Goal: Use online tool/utility

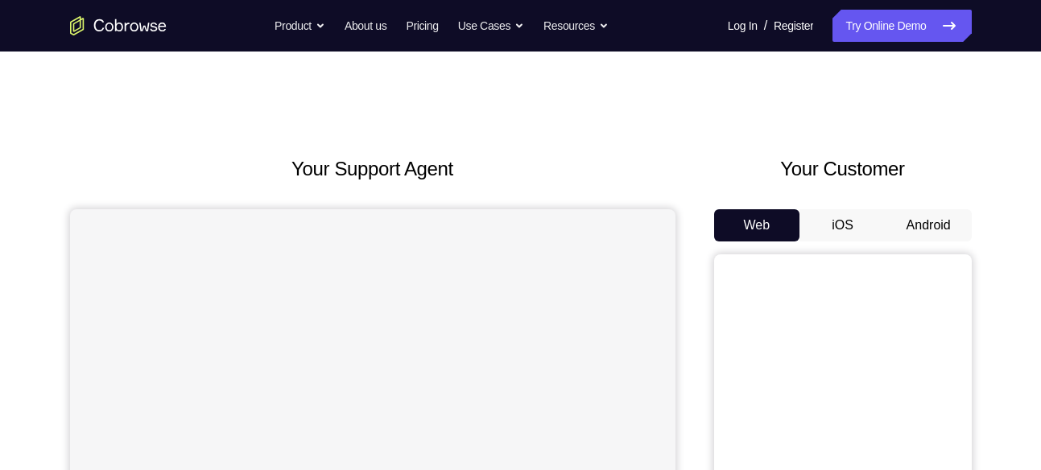
click at [901, 213] on button "Android" at bounding box center [929, 225] width 86 height 32
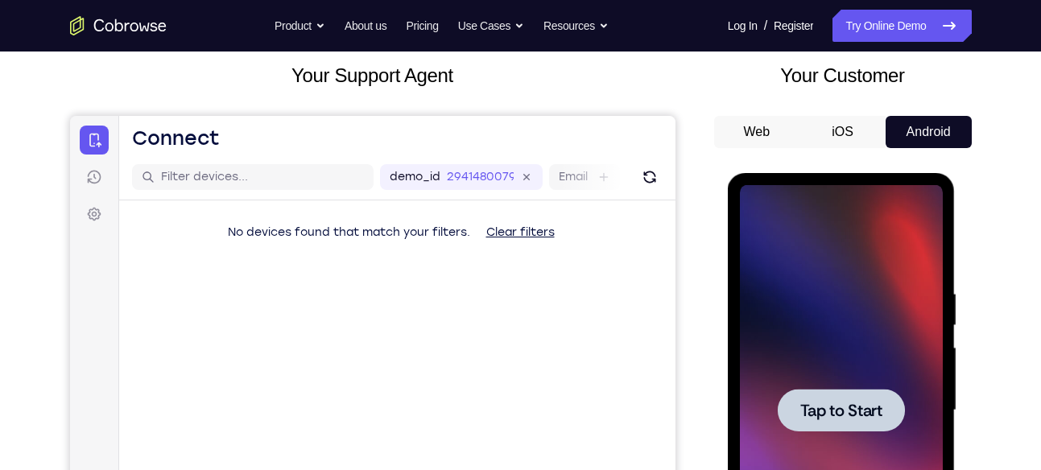
click at [814, 410] on span "Tap to Start" at bounding box center [842, 411] width 82 height 16
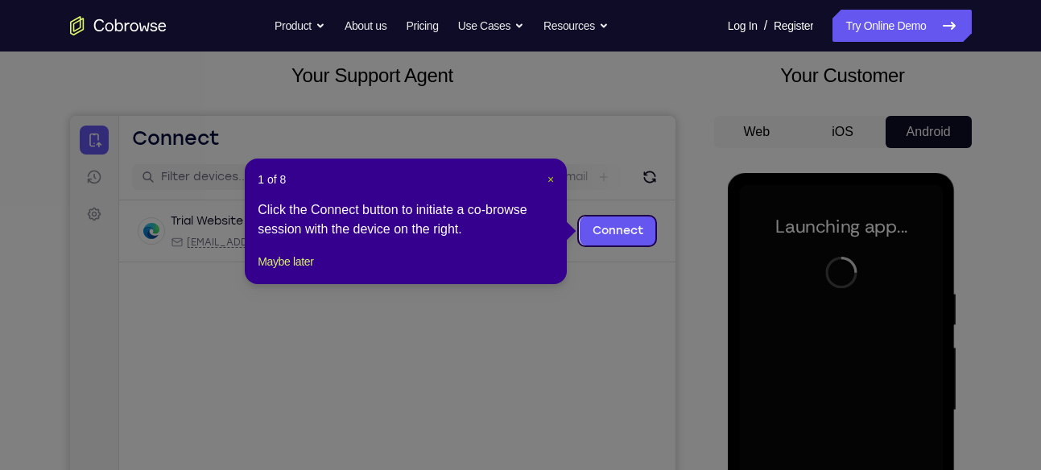
click at [548, 182] on span "×" at bounding box center [551, 179] width 6 height 13
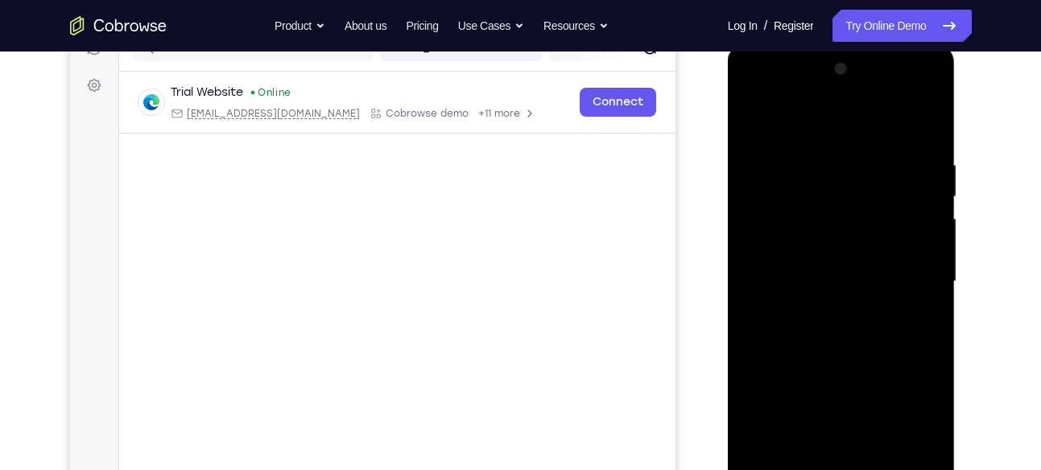
scroll to position [304, 0]
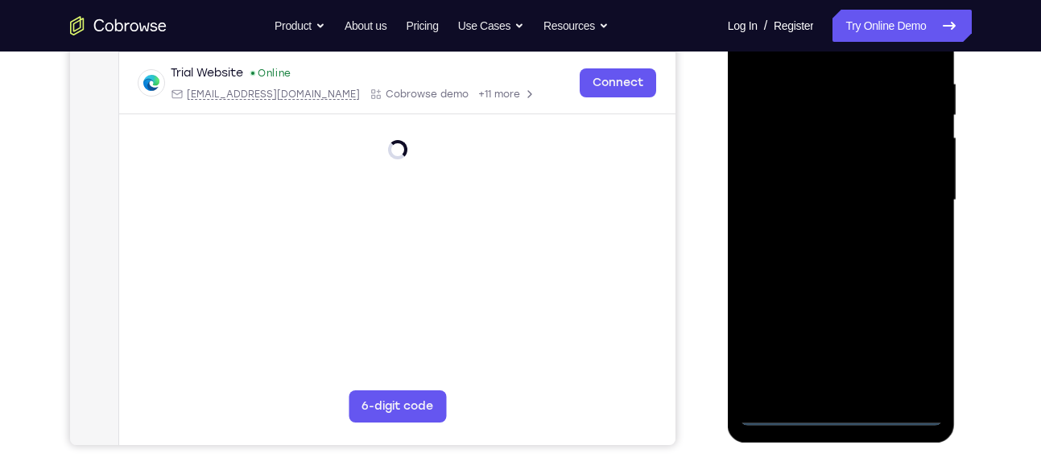
click at [845, 419] on div at bounding box center [841, 200] width 203 height 451
click at [841, 410] on div at bounding box center [841, 200] width 203 height 451
click at [915, 348] on div at bounding box center [841, 200] width 203 height 451
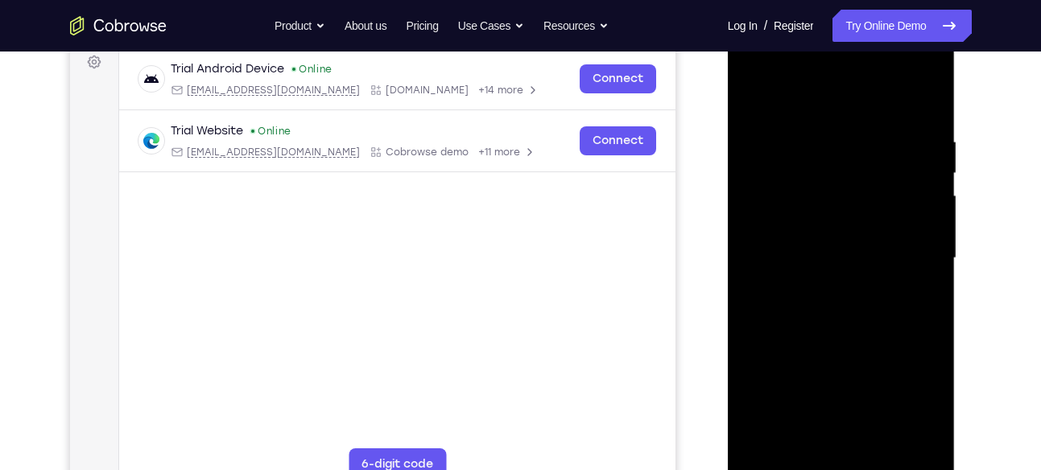
scroll to position [244, 0]
click at [810, 103] on div at bounding box center [841, 260] width 203 height 451
click at [768, 205] on div at bounding box center [841, 260] width 203 height 451
click at [788, 263] on div at bounding box center [841, 260] width 203 height 451
click at [832, 242] on div at bounding box center [841, 260] width 203 height 451
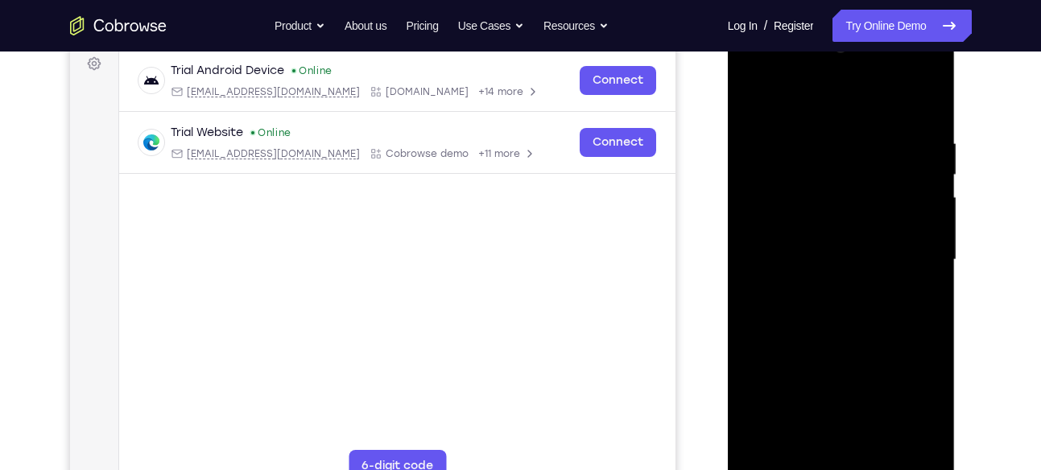
click at [832, 269] on div at bounding box center [841, 260] width 203 height 451
click at [839, 445] on div at bounding box center [841, 260] width 203 height 451
click at [900, 118] on div at bounding box center [841, 260] width 203 height 451
click at [753, 97] on div at bounding box center [841, 260] width 203 height 451
click at [907, 97] on div at bounding box center [841, 260] width 203 height 451
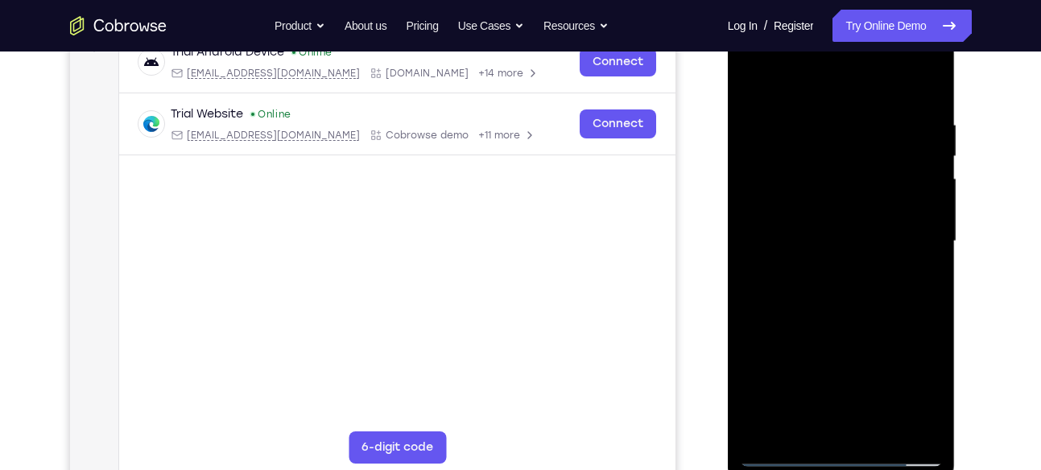
scroll to position [264, 0]
click at [784, 448] on div at bounding box center [841, 239] width 203 height 451
click at [810, 158] on div at bounding box center [841, 239] width 203 height 451
drag, startPoint x: 853, startPoint y: 366, endPoint x: 842, endPoint y: 110, distance: 255.5
click at [842, 110] on div at bounding box center [841, 239] width 203 height 451
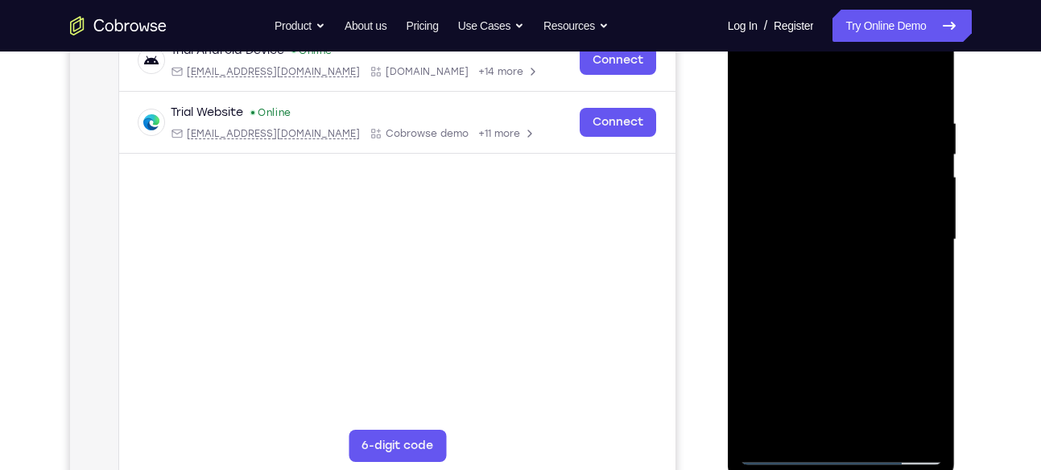
drag, startPoint x: 850, startPoint y: 358, endPoint x: 834, endPoint y: 114, distance: 244.6
click at [834, 114] on div at bounding box center [841, 239] width 203 height 451
drag, startPoint x: 857, startPoint y: 340, endPoint x: 834, endPoint y: 114, distance: 226.6
click at [834, 114] on div at bounding box center [841, 239] width 203 height 451
drag, startPoint x: 848, startPoint y: 339, endPoint x: 825, endPoint y: 449, distance: 112.0
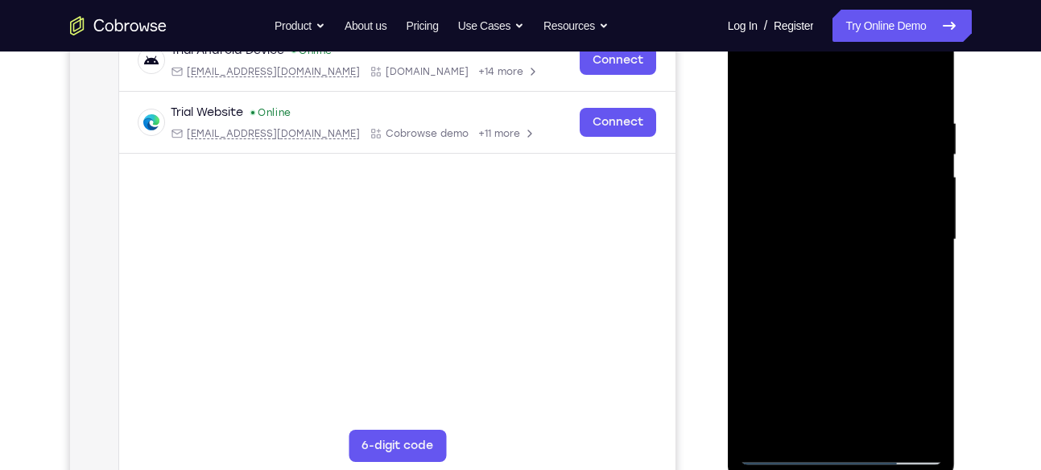
click at [825, 449] on div at bounding box center [841, 239] width 203 height 451
drag, startPoint x: 830, startPoint y: 151, endPoint x: 838, endPoint y: 442, distance: 290.9
click at [838, 442] on div at bounding box center [841, 239] width 203 height 451
drag, startPoint x: 824, startPoint y: 159, endPoint x: 851, endPoint y: 433, distance: 275.1
click at [851, 433] on div at bounding box center [841, 239] width 203 height 451
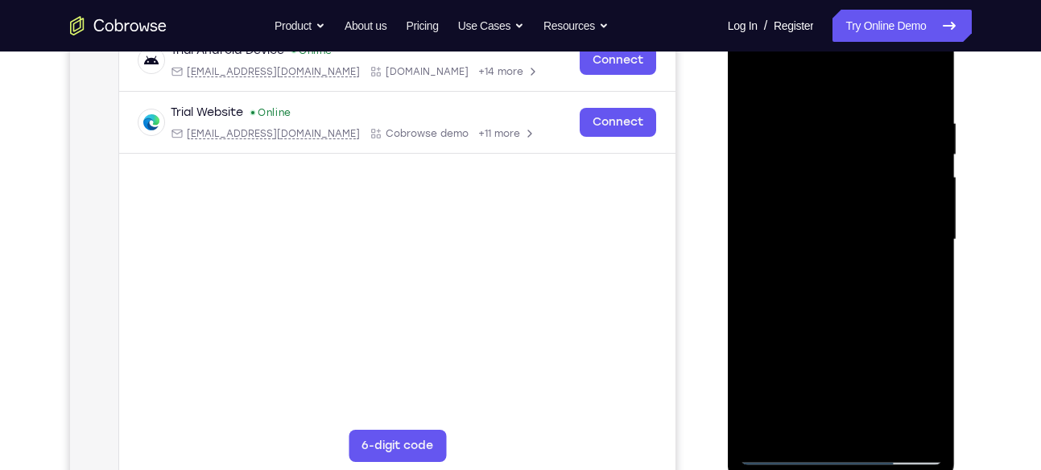
click at [755, 80] on div at bounding box center [841, 239] width 203 height 451
drag, startPoint x: 829, startPoint y: 345, endPoint x: 819, endPoint y: 167, distance: 178.3
click at [819, 167] on div at bounding box center [841, 239] width 203 height 451
click at [810, 225] on div at bounding box center [841, 239] width 203 height 451
drag, startPoint x: 853, startPoint y: 380, endPoint x: 834, endPoint y: 108, distance: 272.9
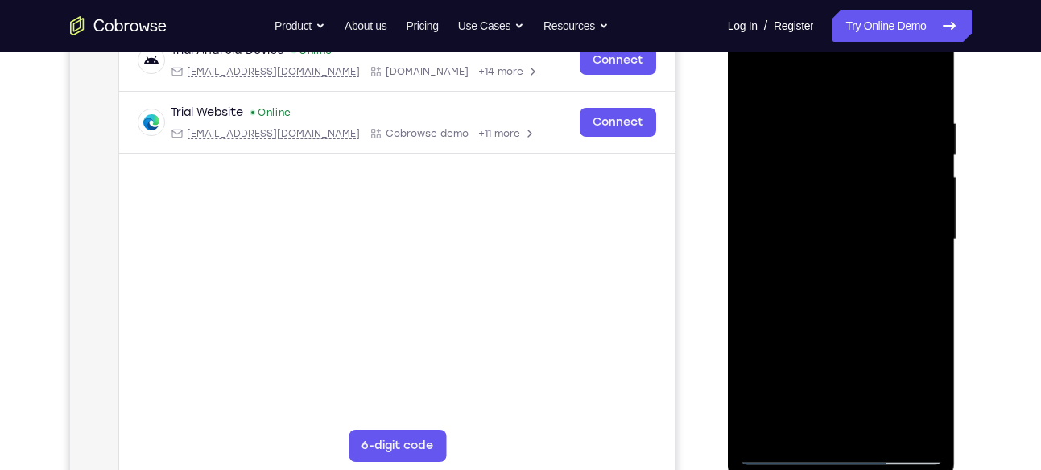
click at [834, 108] on div at bounding box center [841, 239] width 203 height 451
drag, startPoint x: 839, startPoint y: 364, endPoint x: 833, endPoint y: 160, distance: 203.9
click at [833, 160] on div at bounding box center [841, 239] width 203 height 451
drag, startPoint x: 842, startPoint y: 353, endPoint x: 840, endPoint y: 147, distance: 206.2
click at [840, 147] on div at bounding box center [841, 239] width 203 height 451
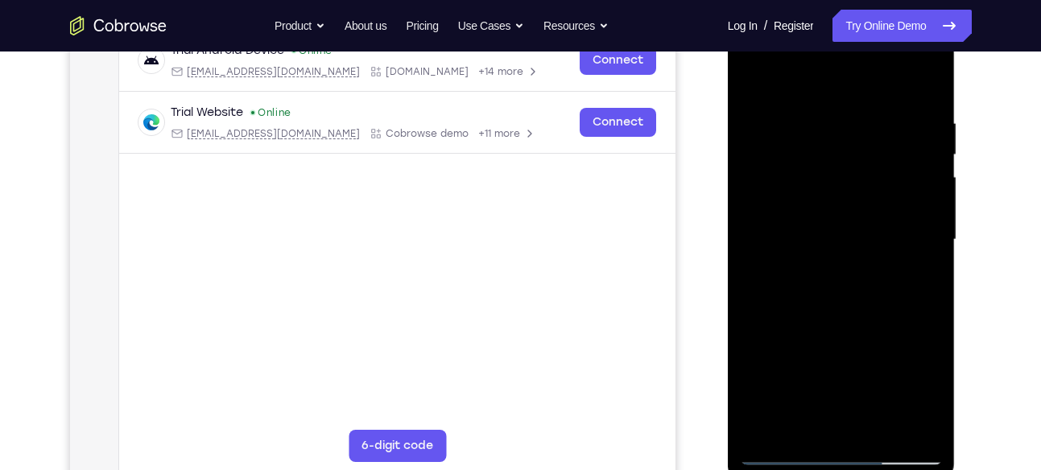
drag, startPoint x: 852, startPoint y: 378, endPoint x: 848, endPoint y: 420, distance: 42.9
click at [848, 420] on div at bounding box center [841, 239] width 203 height 451
click at [751, 79] on div at bounding box center [841, 239] width 203 height 451
click at [904, 77] on div at bounding box center [841, 239] width 203 height 451
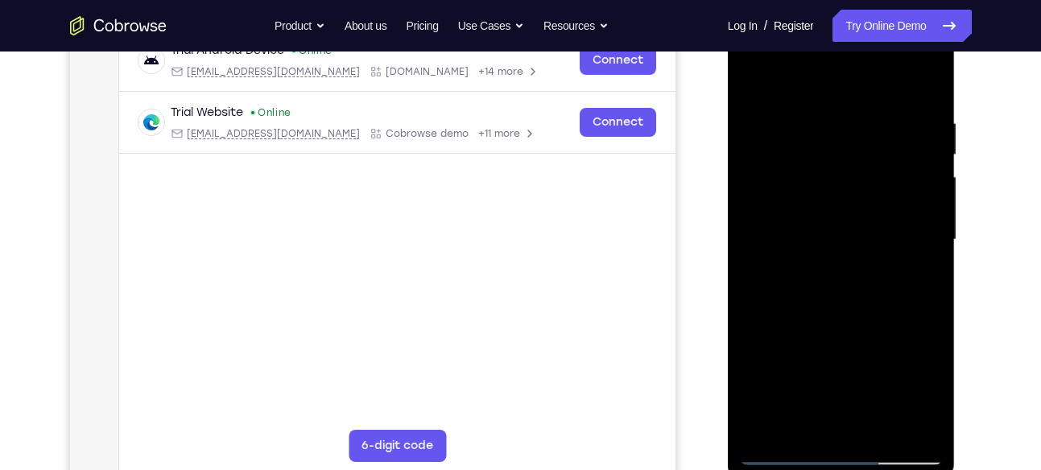
click at [792, 119] on div at bounding box center [841, 239] width 203 height 451
drag, startPoint x: 871, startPoint y: 342, endPoint x: 842, endPoint y: 104, distance: 240.3
click at [842, 104] on div at bounding box center [841, 239] width 203 height 451
drag, startPoint x: 850, startPoint y: 362, endPoint x: 855, endPoint y: 376, distance: 14.5
click at [855, 376] on div at bounding box center [841, 239] width 203 height 451
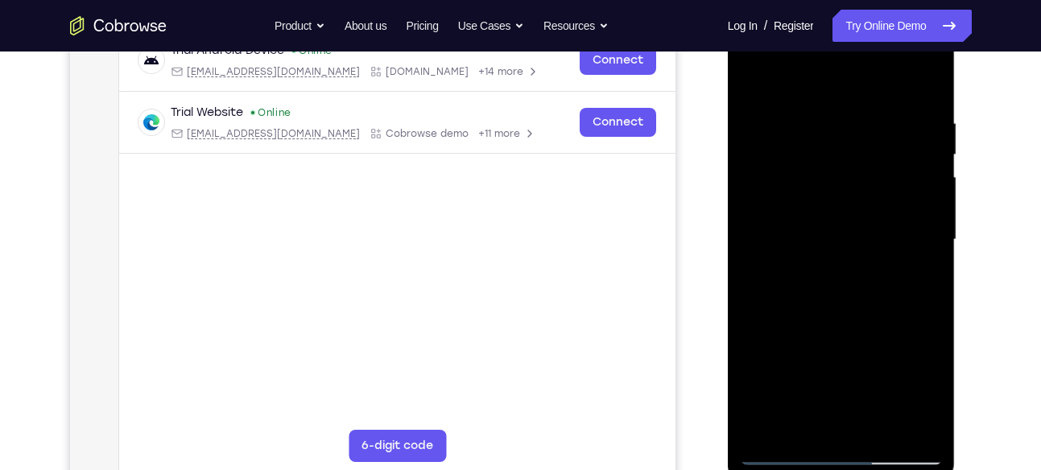
drag, startPoint x: 819, startPoint y: 146, endPoint x: 855, endPoint y: 320, distance: 177.5
click at [855, 320] on div at bounding box center [841, 239] width 203 height 451
drag, startPoint x: 835, startPoint y: 338, endPoint x: 831, endPoint y: 198, distance: 140.2
click at [831, 198] on div at bounding box center [841, 239] width 203 height 451
click at [809, 227] on div at bounding box center [841, 239] width 203 height 451
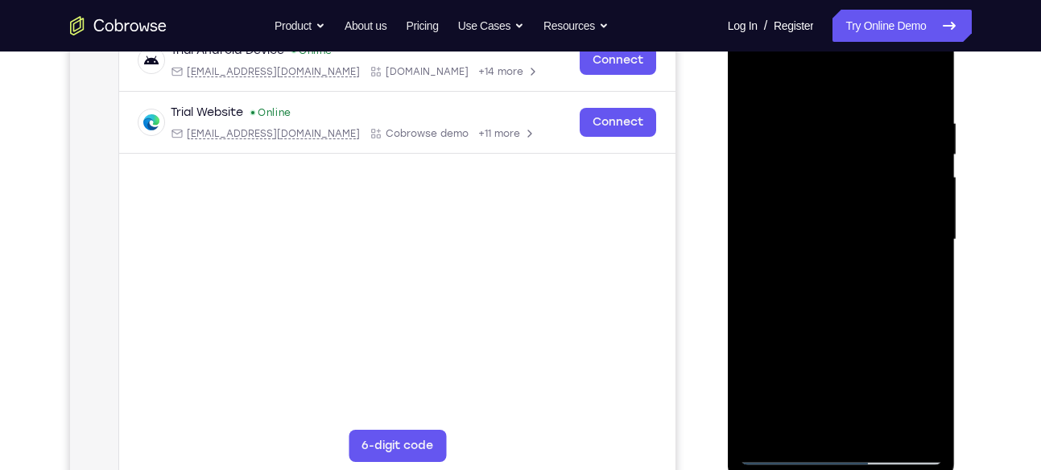
click at [803, 312] on div at bounding box center [841, 239] width 203 height 451
click at [754, 263] on div at bounding box center [841, 239] width 203 height 451
drag, startPoint x: 751, startPoint y: 325, endPoint x: 758, endPoint y: 127, distance: 197.4
click at [758, 127] on div at bounding box center [841, 239] width 203 height 451
click at [755, 121] on div at bounding box center [841, 239] width 203 height 451
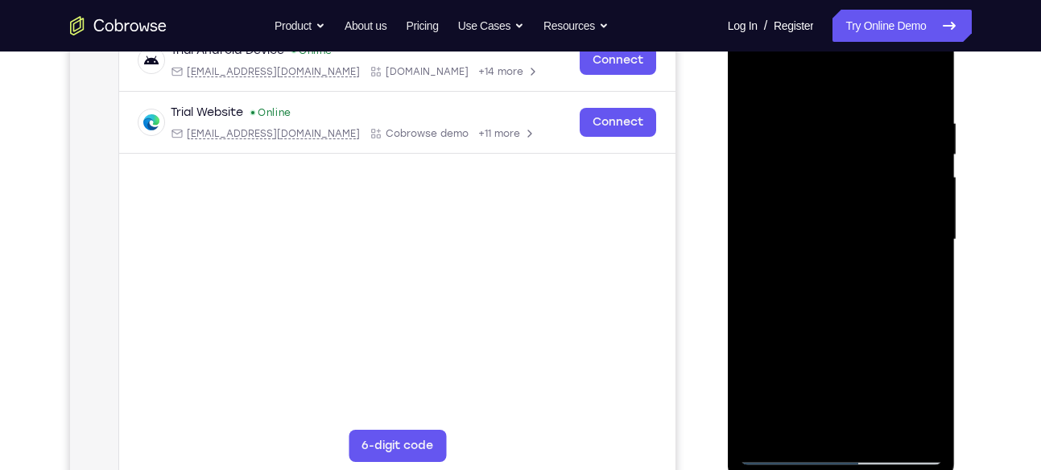
click at [751, 73] on div at bounding box center [841, 239] width 203 height 451
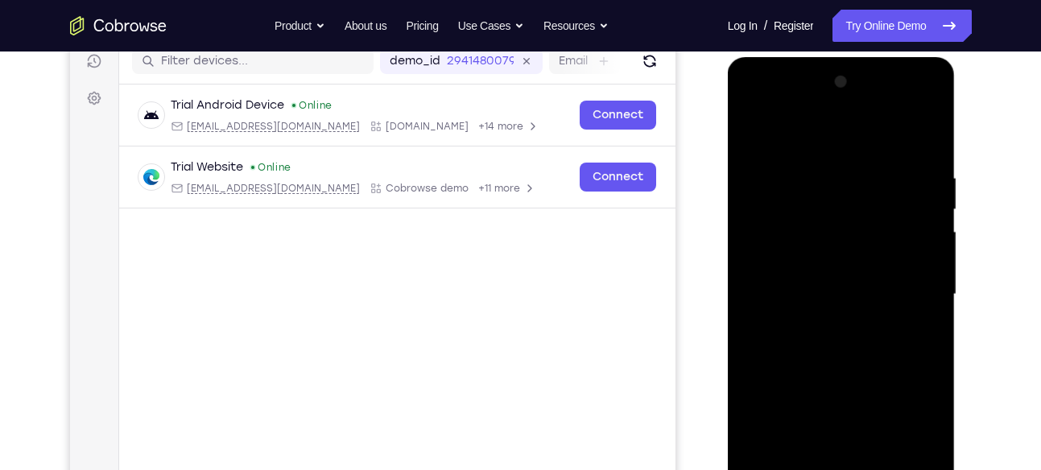
scroll to position [209, 0]
click at [903, 106] on div at bounding box center [841, 295] width 203 height 451
click at [931, 168] on div at bounding box center [841, 295] width 203 height 451
click at [842, 136] on div at bounding box center [841, 295] width 203 height 451
click at [753, 130] on div at bounding box center [841, 295] width 203 height 451
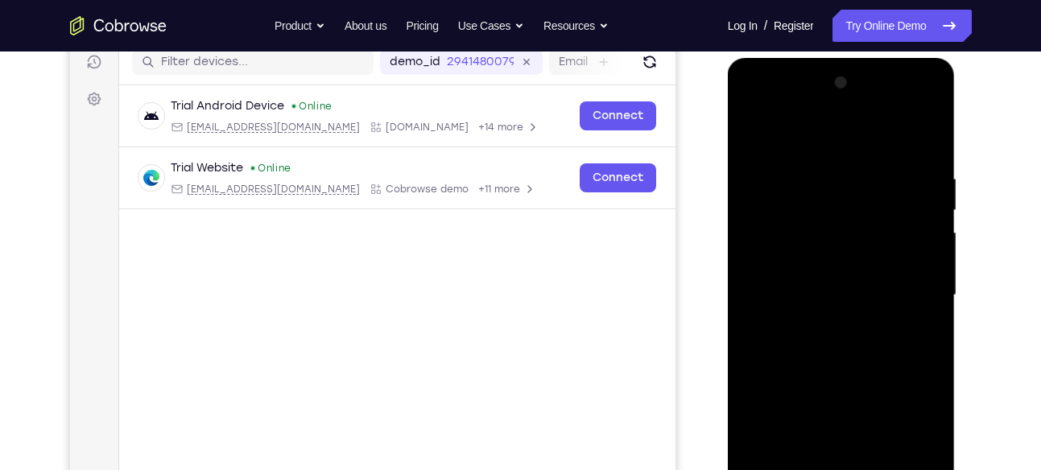
click at [753, 130] on div at bounding box center [841, 295] width 203 height 451
click at [761, 151] on div at bounding box center [841, 295] width 203 height 451
drag, startPoint x: 837, startPoint y: 420, endPoint x: 803, endPoint y: 161, distance: 261.5
click at [803, 161] on div at bounding box center [841, 295] width 203 height 451
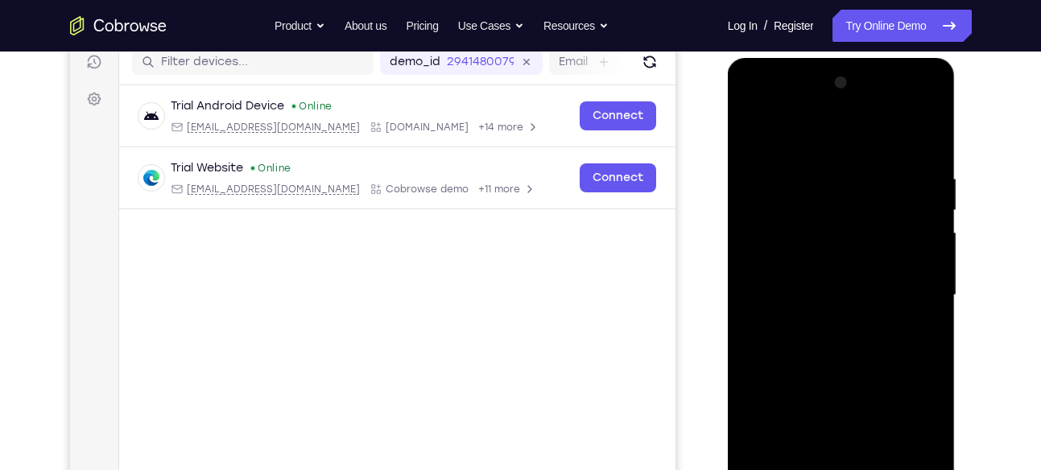
click at [813, 208] on div at bounding box center [841, 295] width 203 height 451
drag, startPoint x: 801, startPoint y: 359, endPoint x: 801, endPoint y: 239, distance: 120.0
click at [801, 239] on div at bounding box center [841, 295] width 203 height 451
drag, startPoint x: 801, startPoint y: 239, endPoint x: 826, endPoint y: 433, distance: 195.7
click at [826, 433] on div at bounding box center [841, 295] width 203 height 451
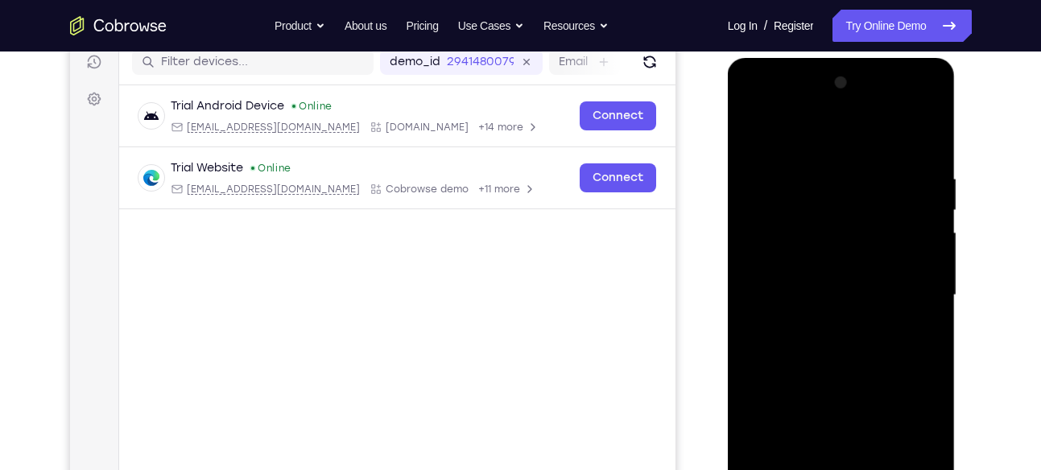
click at [903, 109] on div at bounding box center [841, 295] width 203 height 451
click at [756, 108] on div at bounding box center [841, 295] width 203 height 451
click at [904, 285] on div at bounding box center [841, 295] width 203 height 451
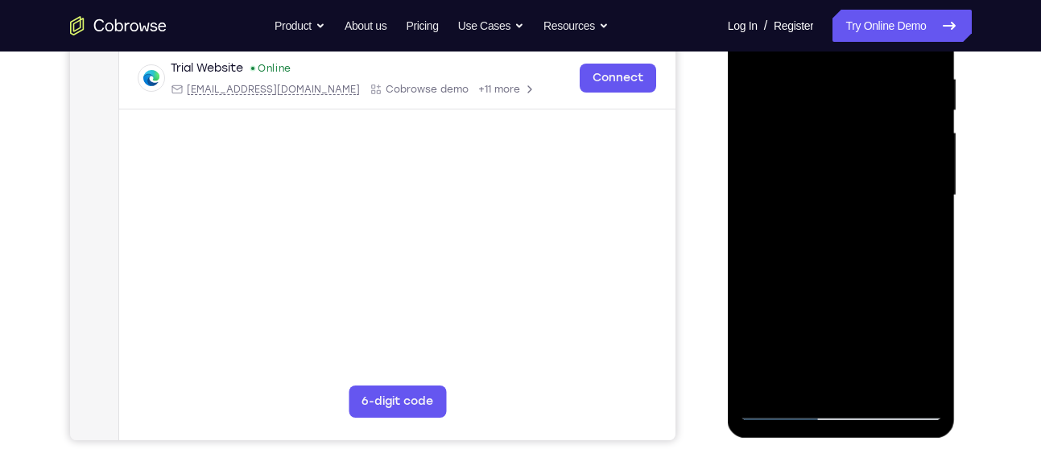
scroll to position [310, 0]
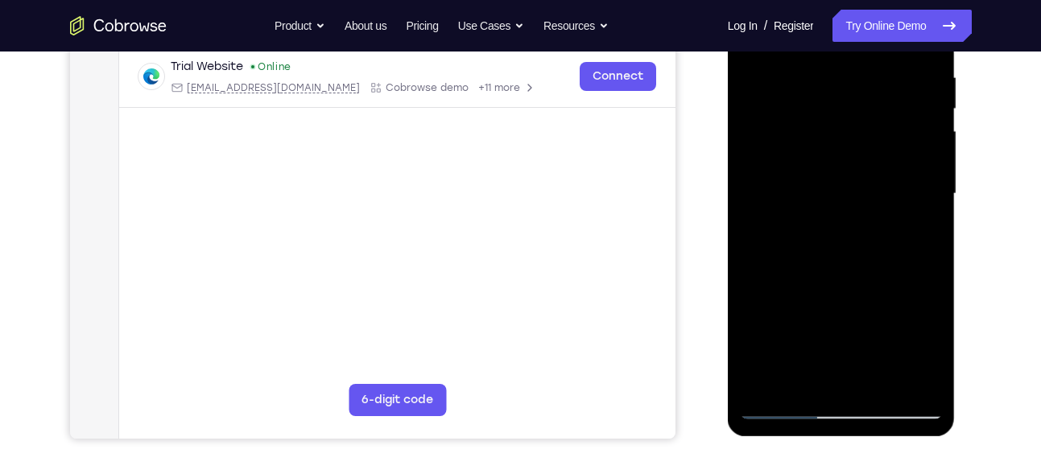
click at [862, 382] on div at bounding box center [841, 194] width 203 height 451
click at [779, 165] on div at bounding box center [841, 194] width 203 height 451
click at [801, 165] on div at bounding box center [841, 194] width 203 height 451
click at [802, 187] on div at bounding box center [841, 194] width 203 height 451
click at [834, 250] on div at bounding box center [841, 194] width 203 height 451
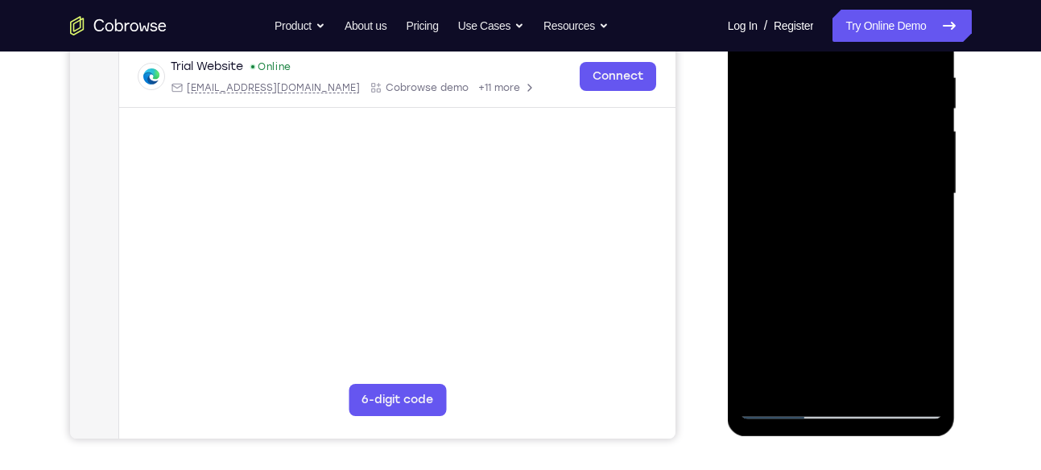
click at [834, 242] on div at bounding box center [841, 194] width 203 height 451
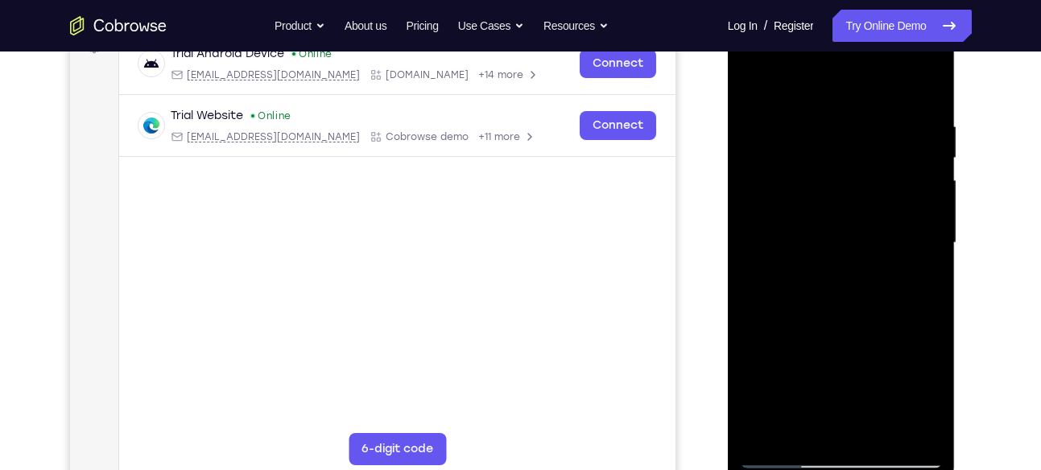
scroll to position [259, 0]
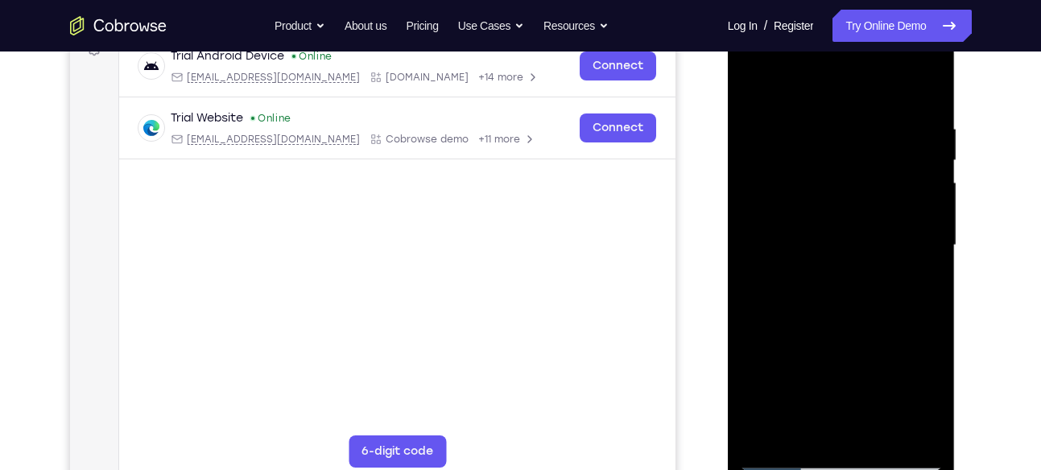
click at [932, 101] on div at bounding box center [841, 245] width 203 height 451
click at [801, 437] on div at bounding box center [841, 245] width 203 height 451
click at [798, 77] on div at bounding box center [841, 245] width 203 height 451
click at [795, 162] on div at bounding box center [841, 245] width 203 height 451
click at [751, 78] on div at bounding box center [841, 245] width 203 height 451
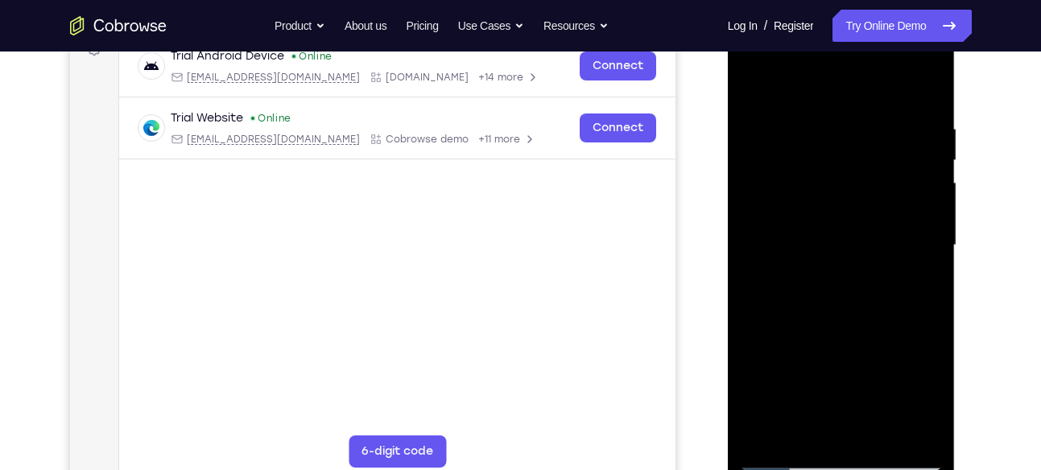
click at [780, 458] on div at bounding box center [841, 245] width 203 height 451
click at [908, 60] on div at bounding box center [841, 245] width 203 height 451
click at [835, 85] on div at bounding box center [841, 245] width 203 height 451
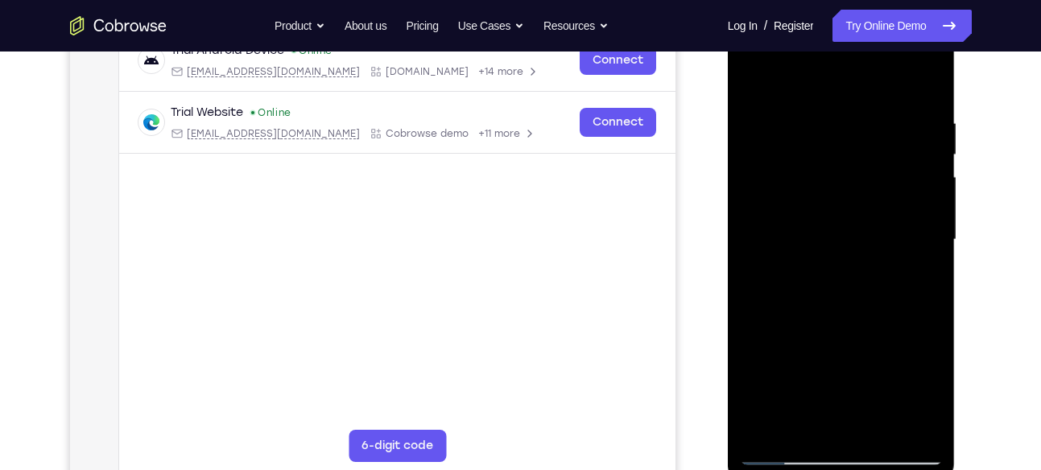
scroll to position [265, 0]
drag, startPoint x: 834, startPoint y: 154, endPoint x: 851, endPoint y: 432, distance: 278.3
click at [851, 432] on div at bounding box center [841, 239] width 203 height 451
click at [904, 81] on div at bounding box center [841, 239] width 203 height 451
click at [859, 81] on div at bounding box center [841, 239] width 203 height 451
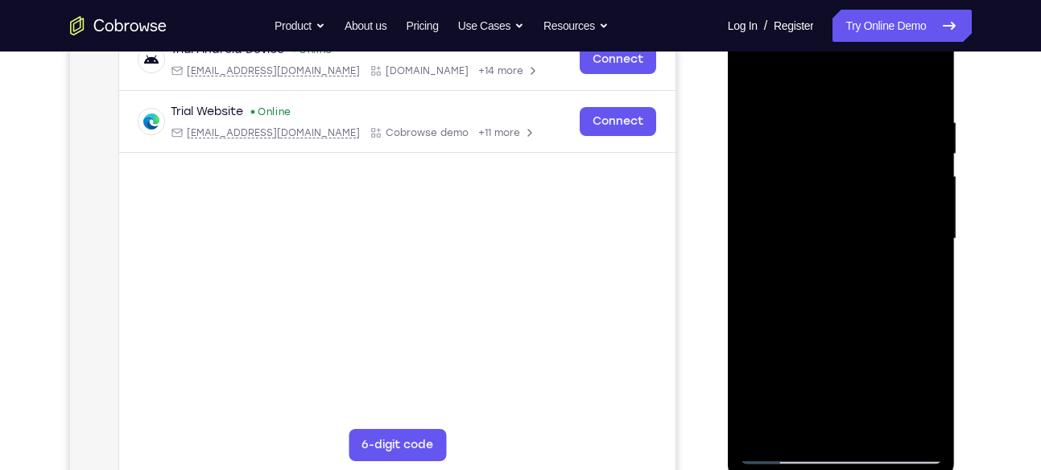
click at [781, 453] on div at bounding box center [841, 239] width 203 height 451
click at [813, 289] on div at bounding box center [841, 239] width 203 height 451
drag, startPoint x: 862, startPoint y: 362, endPoint x: 842, endPoint y: 118, distance: 245.7
click at [842, 118] on div at bounding box center [841, 239] width 203 height 451
drag, startPoint x: 852, startPoint y: 308, endPoint x: 840, endPoint y: 154, distance: 154.3
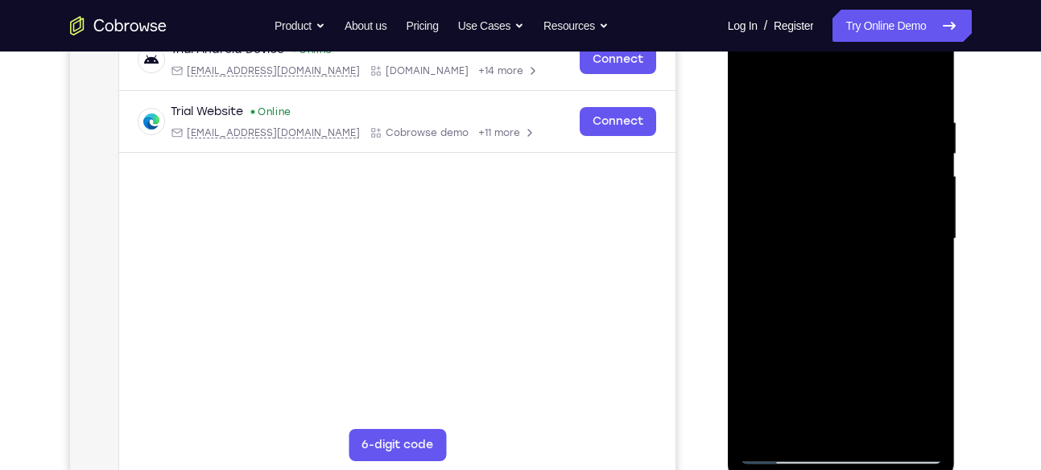
click at [840, 154] on div at bounding box center [841, 239] width 203 height 451
drag, startPoint x: 849, startPoint y: 359, endPoint x: 842, endPoint y: 145, distance: 214.3
click at [842, 145] on div at bounding box center [841, 239] width 203 height 451
drag, startPoint x: 843, startPoint y: 340, endPoint x: 839, endPoint y: 190, distance: 149.9
click at [839, 190] on div at bounding box center [841, 239] width 203 height 451
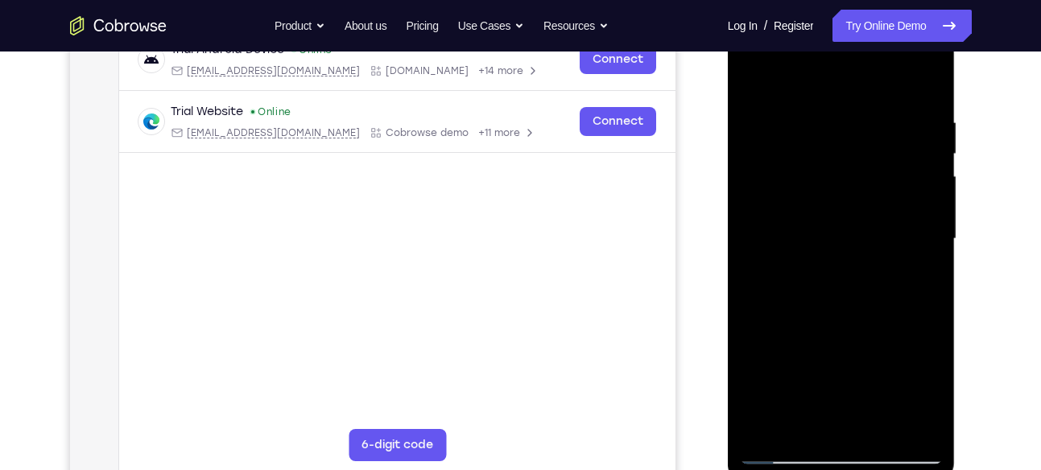
drag, startPoint x: 831, startPoint y: 172, endPoint x: 834, endPoint y: 466, distance: 294.0
click at [834, 466] on div at bounding box center [842, 242] width 228 height 480
drag, startPoint x: 827, startPoint y: 205, endPoint x: 846, endPoint y: 493, distance: 289.0
click at [846, 470] on html "Online web based iOS Simulators and Android Emulators. Run iPhone, iPad, Mobile…" at bounding box center [843, 243] width 230 height 483
drag, startPoint x: 805, startPoint y: 145, endPoint x: 818, endPoint y: 445, distance: 300.7
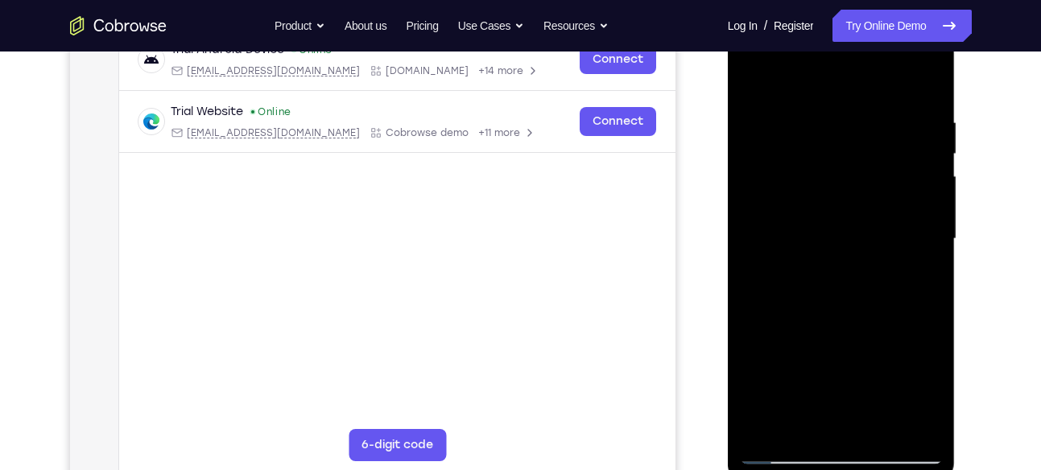
click at [818, 445] on div at bounding box center [841, 239] width 203 height 451
click at [751, 71] on div at bounding box center [841, 239] width 203 height 451
click at [932, 151] on div at bounding box center [841, 239] width 203 height 451
click at [809, 388] on div at bounding box center [841, 239] width 203 height 451
click at [755, 71] on div at bounding box center [841, 239] width 203 height 451
